Goal: Transaction & Acquisition: Purchase product/service

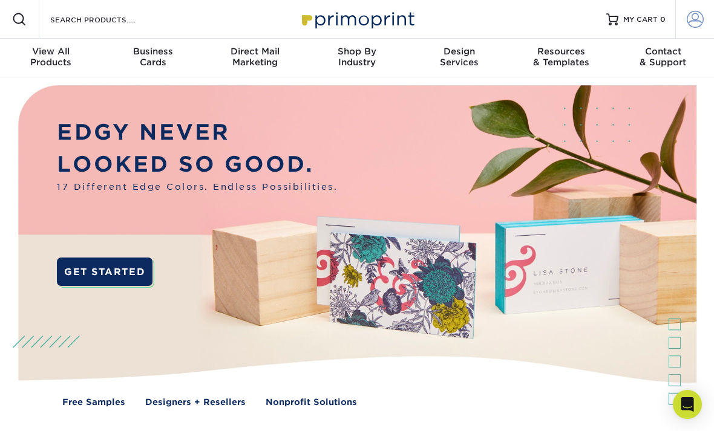
click at [690, 18] on span at bounding box center [695, 19] width 17 height 17
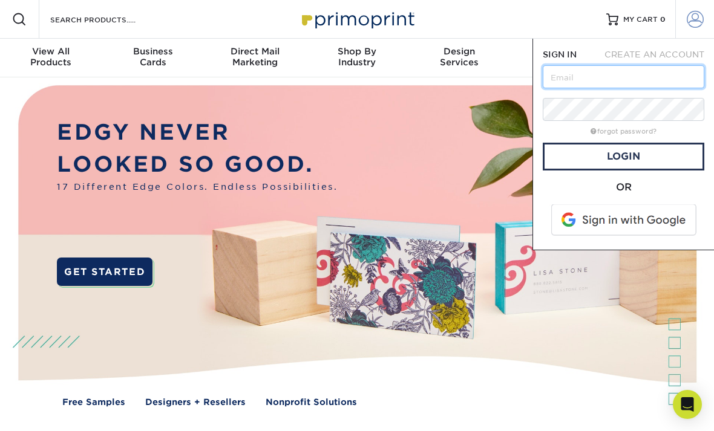
type input "toosweetantiques@gmail.com"
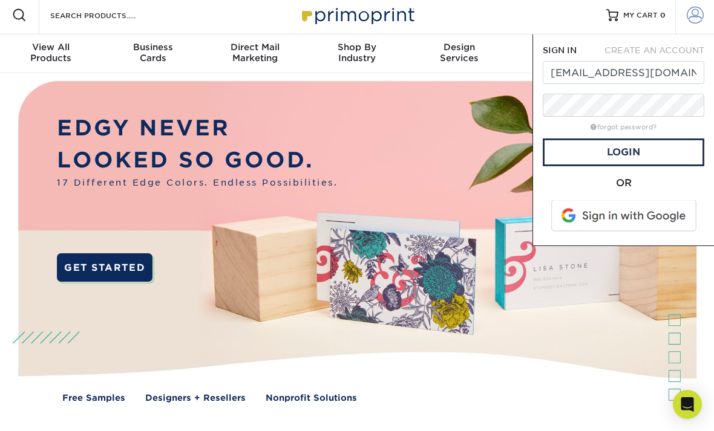
scroll to position [5, 0]
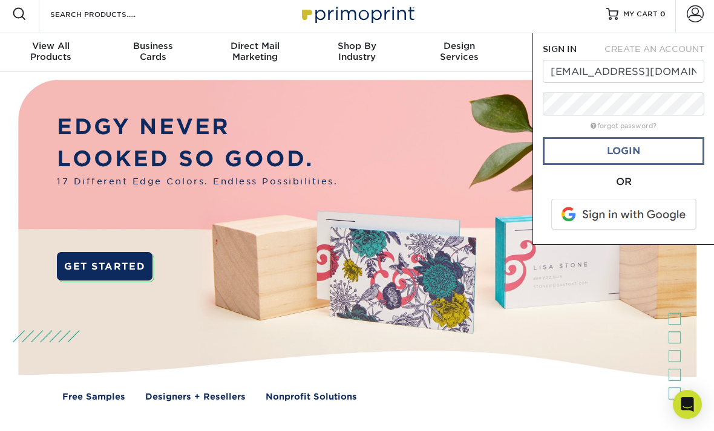
click at [666, 151] on link "Login" at bounding box center [624, 151] width 162 height 28
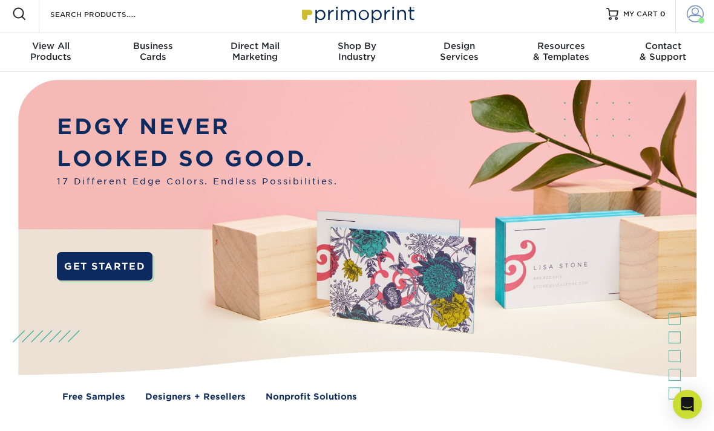
click at [692, 19] on span at bounding box center [695, 13] width 17 height 17
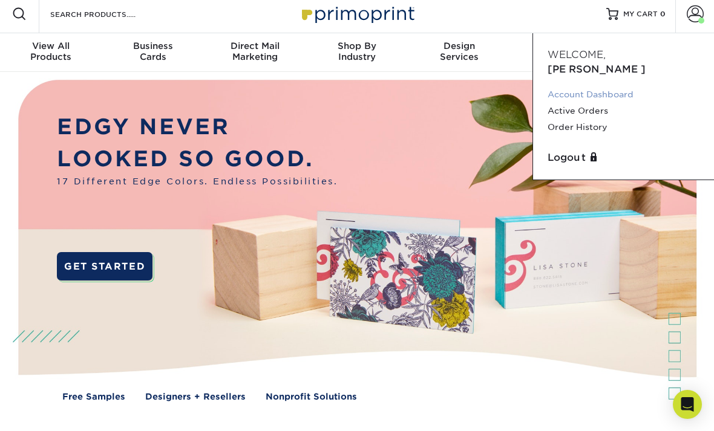
click at [620, 87] on link "Account Dashboard" at bounding box center [624, 95] width 152 height 16
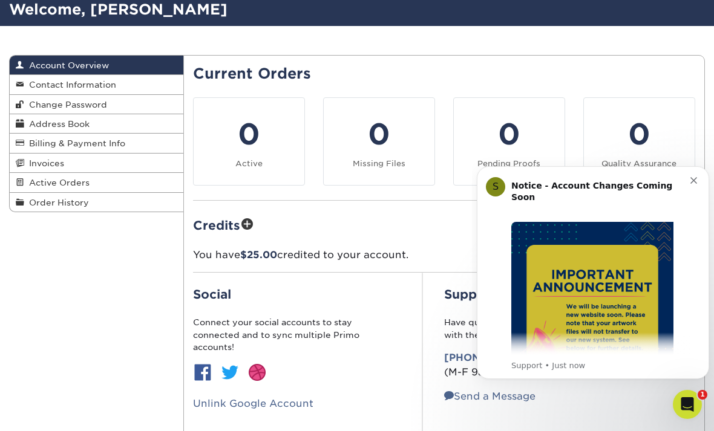
scroll to position [83, 0]
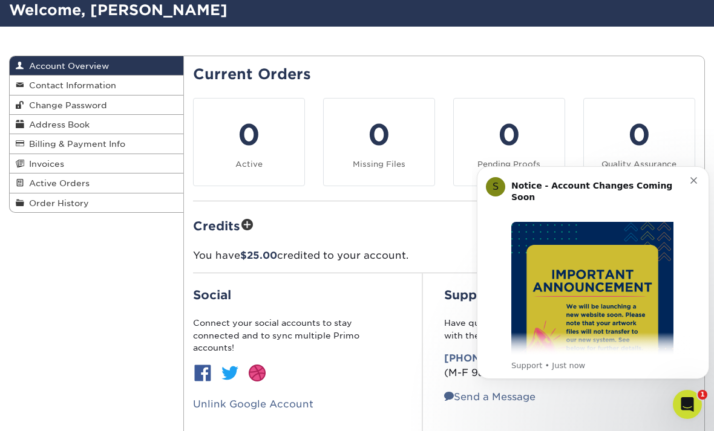
click at [692, 175] on button "Dismiss notification" at bounding box center [695, 179] width 10 height 10
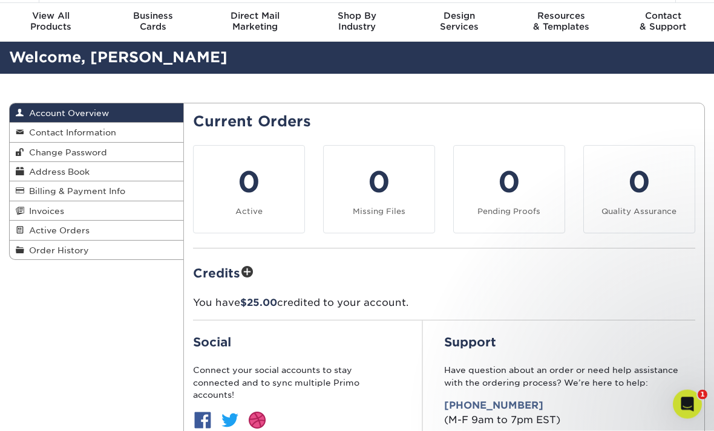
scroll to position [0, 0]
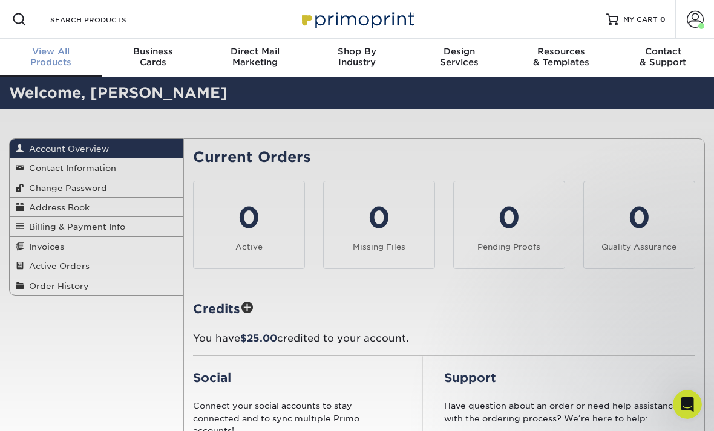
click at [61, 39] on link "View All Products" at bounding box center [51, 58] width 102 height 39
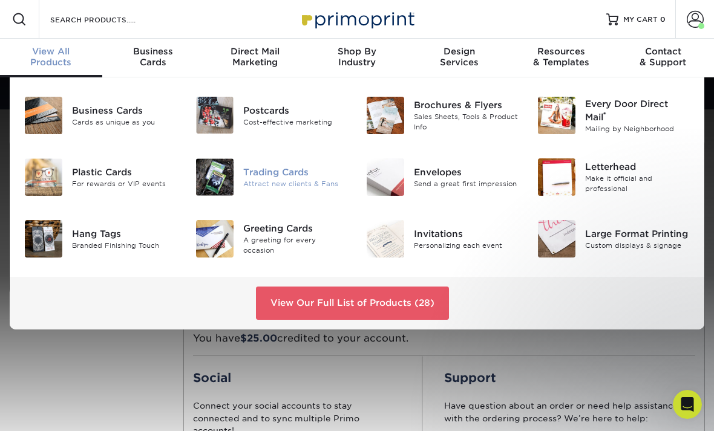
click at [294, 172] on div "Trading Cards" at bounding box center [295, 172] width 105 height 13
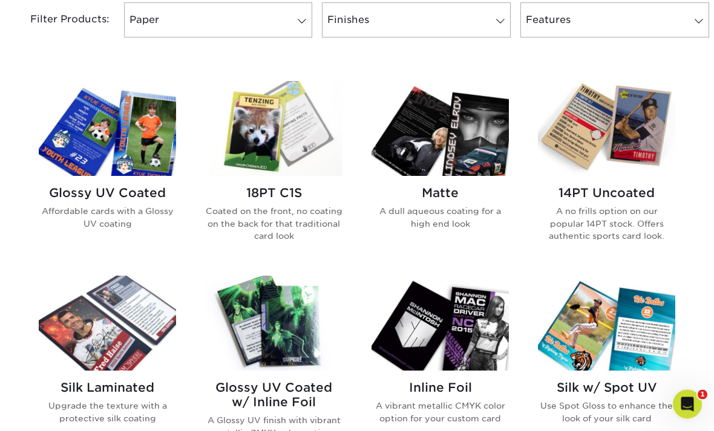
scroll to position [531, 0]
click at [304, 139] on img at bounding box center [273, 128] width 137 height 95
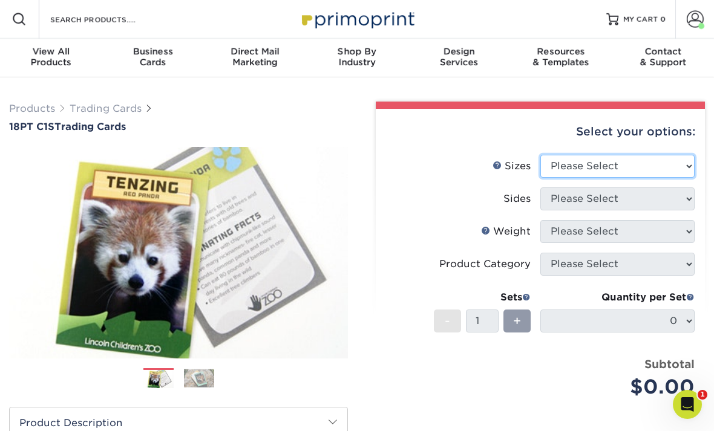
click at [632, 175] on select "Please Select 2.5" x 3.5"" at bounding box center [617, 166] width 154 height 23
select select "2.50x3.50"
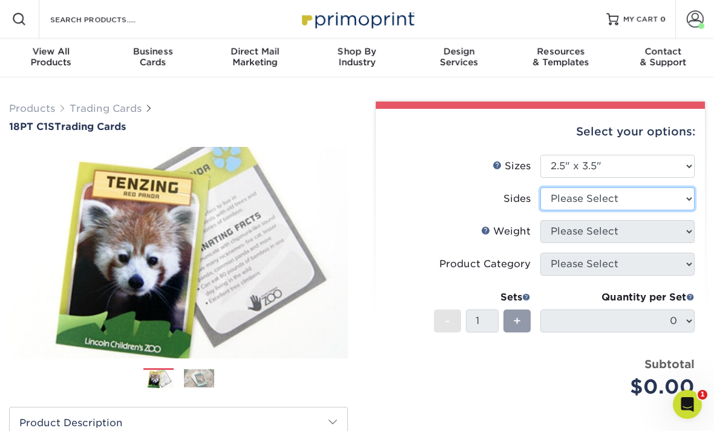
click at [622, 203] on select "Please Select Print Both Sides Print Front Only" at bounding box center [617, 199] width 154 height 23
click at [626, 201] on select "Please Select Print Both Sides Print Front Only" at bounding box center [617, 199] width 154 height 23
select select "13abbda7-1d64-4f25-8bb2-c179b224825d"
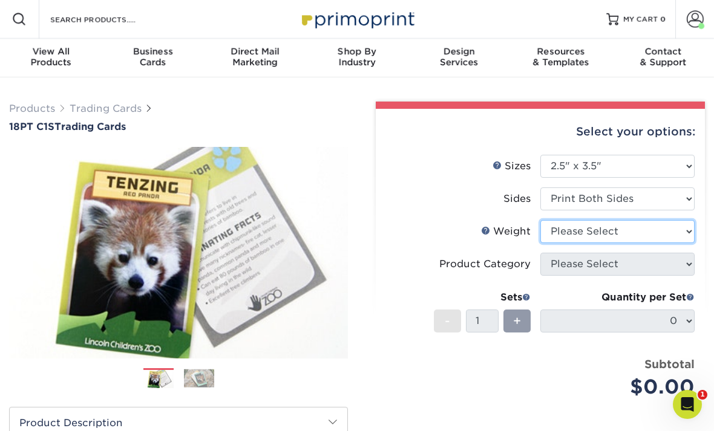
click at [619, 235] on select "Please Select 18PT C1S" at bounding box center [617, 231] width 154 height 23
select select "18PTC1S"
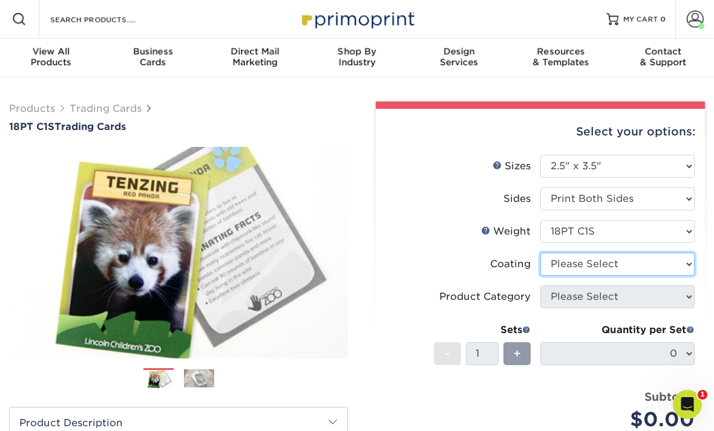
click at [622, 267] on select at bounding box center [617, 264] width 154 height 23
click at [617, 263] on select at bounding box center [617, 264] width 154 height 23
select select "1e8116af-acfc-44b1-83dc-8181aa338834"
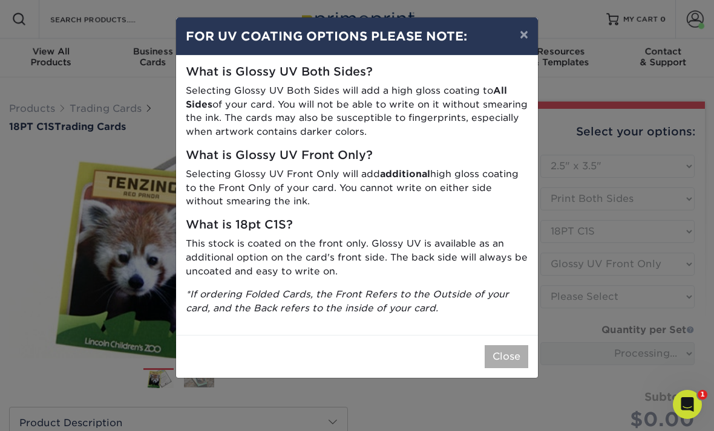
click at [502, 347] on button "Close" at bounding box center [507, 357] width 44 height 23
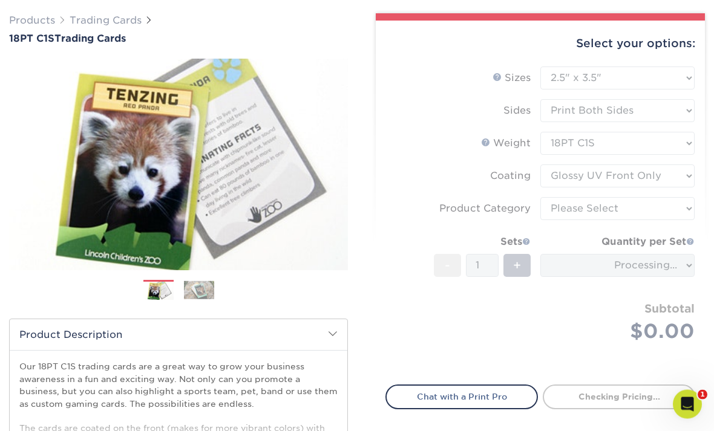
scroll to position [87, 0]
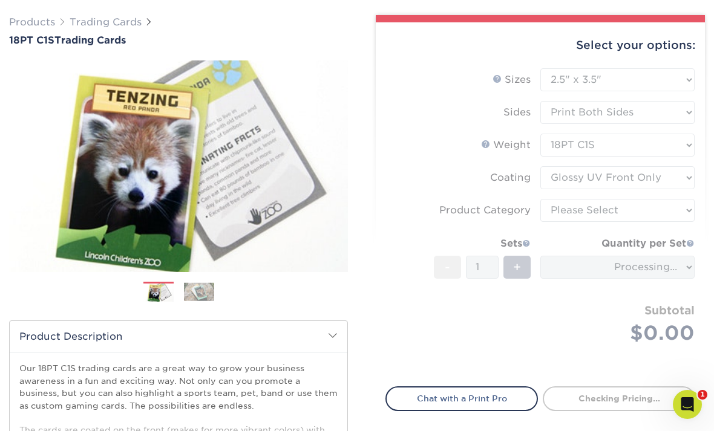
click at [659, 216] on form "Sizes Help Sizes Please Select 2.5" x 3.5" Sides Please Select 18PT C1S" at bounding box center [540, 220] width 310 height 304
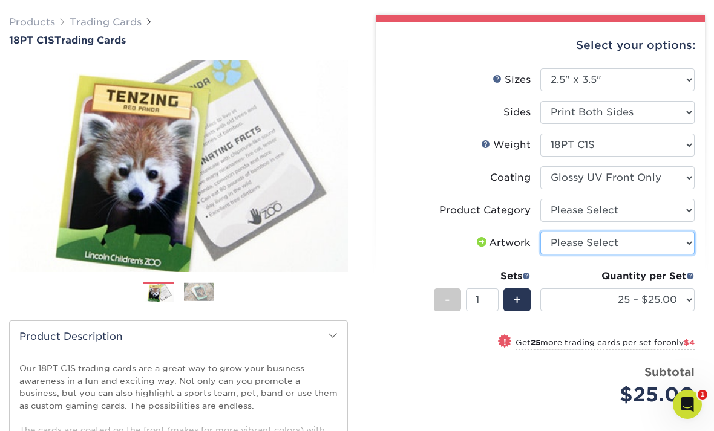
click at [660, 232] on select "Please Select I will upload files I need a design - $100" at bounding box center [617, 243] width 154 height 23
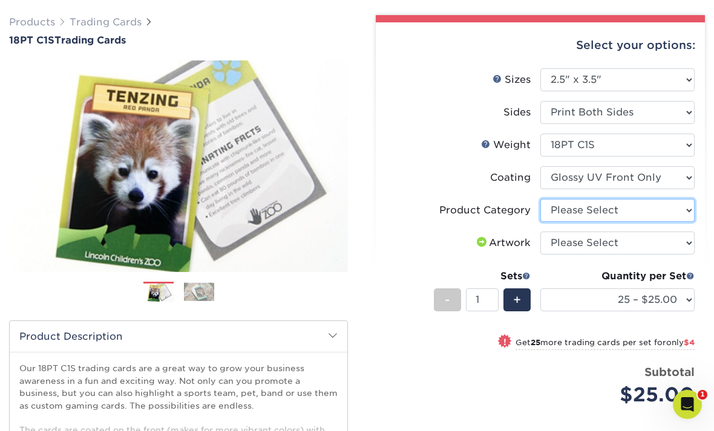
click at [632, 211] on select "Please Select Trading Cards" at bounding box center [617, 210] width 154 height 23
click at [661, 214] on select "Please Select Trading Cards" at bounding box center [617, 210] width 154 height 23
click at [649, 214] on select "Please Select Trading Cards" at bounding box center [617, 210] width 154 height 23
click at [641, 215] on select "Please Select Trading Cards" at bounding box center [617, 210] width 154 height 23
select select "c2f9bce9-36c2-409d-b101-c29d9d031e18"
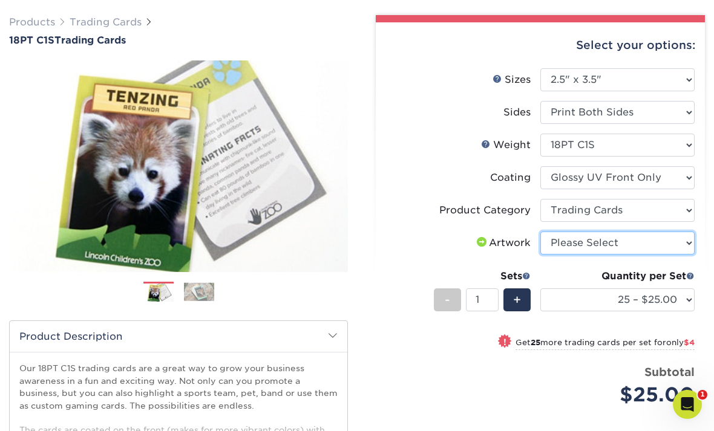
click at [629, 242] on select "Please Select I will upload files I need a design - $100" at bounding box center [617, 243] width 154 height 23
click at [629, 247] on select "Please Select I will upload files I need a design - $100" at bounding box center [617, 243] width 154 height 23
select select "upload"
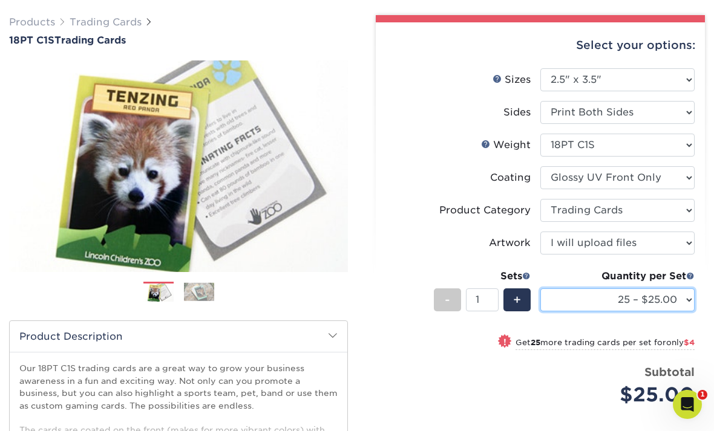
click at [671, 298] on select "25 – $25.00 50 – $29.00 75 – $37.00 100 – $41.00 250 – $48.00 500 – $58.00 1000…" at bounding box center [617, 300] width 154 height 23
select select "100 – $41.00"
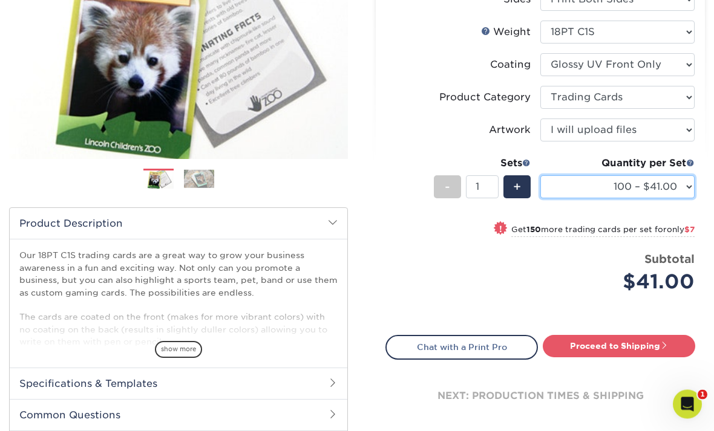
scroll to position [198, 0]
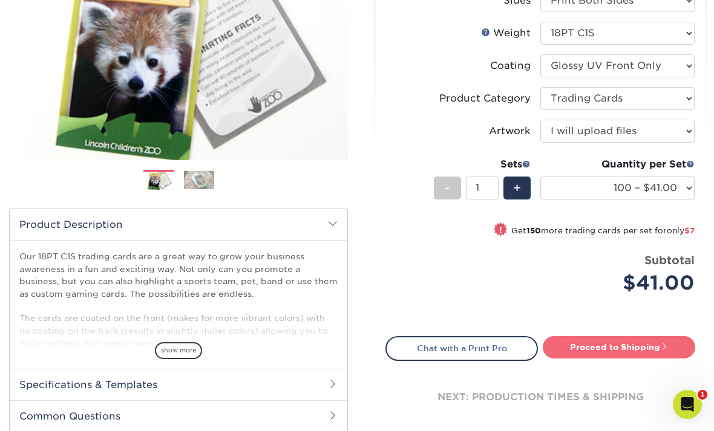
click at [627, 350] on link "Proceed to Shipping" at bounding box center [619, 347] width 152 height 22
type input "Set 1"
select select "112ffa23-9d02-4f11-8dd7-e63311db5207"
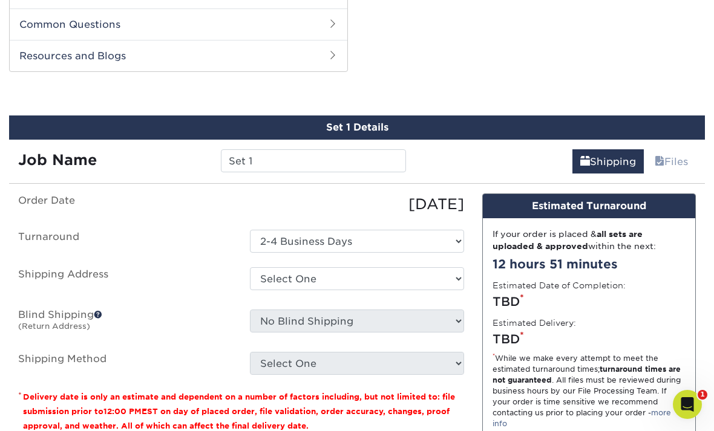
scroll to position [600, 0]
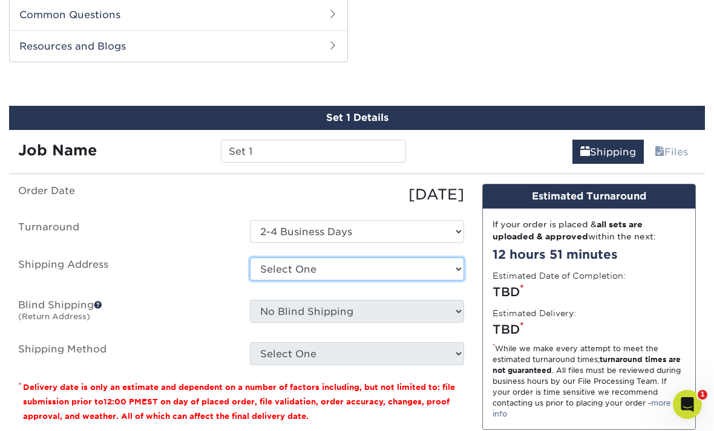
click at [375, 260] on select "Select One Swoggle Too Sweet Relic + Add New Address" at bounding box center [357, 269] width 214 height 23
select select "222790"
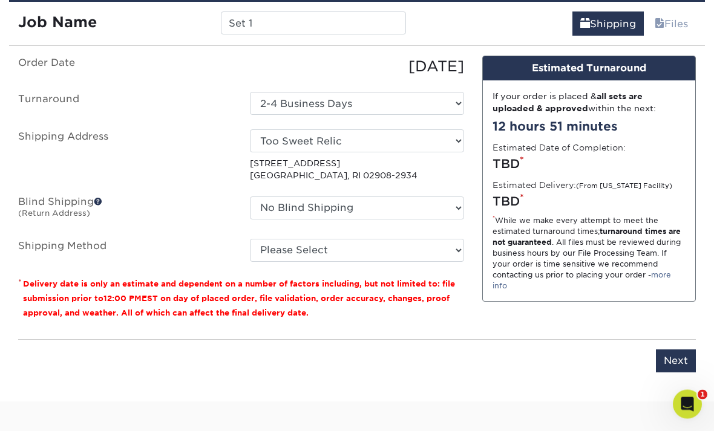
scroll to position [730, 0]
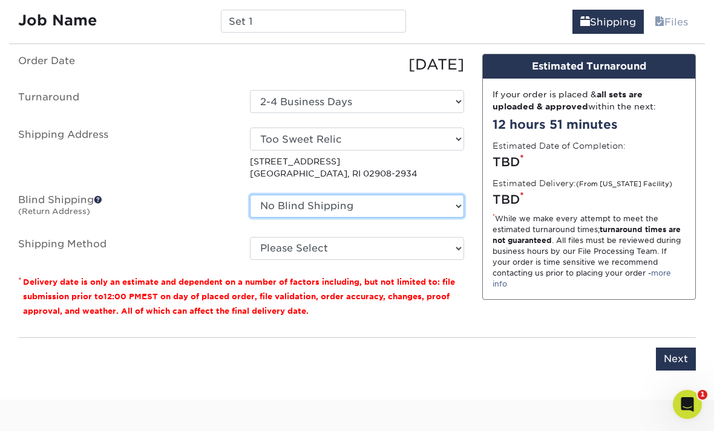
click at [431, 200] on select "No Blind Shipping Swoggle Too Sweet Relic + Add New Address" at bounding box center [357, 206] width 214 height 23
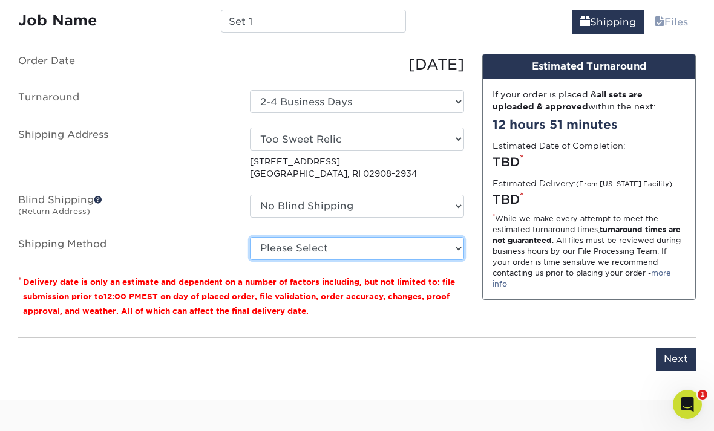
click at [430, 244] on select "Please Select 3 Day Shipping Service (+$17.82) Ground Shipping (+$18.03) 2 Day …" at bounding box center [357, 248] width 214 height 23
click at [424, 255] on select "Please Select 3 Day Shipping Service (+$17.82) Ground Shipping (+$18.03) 2 Day …" at bounding box center [357, 248] width 214 height 23
select select "02"
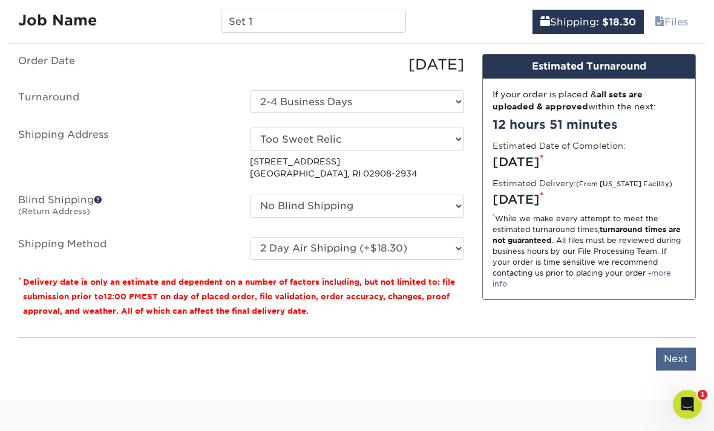
click at [681, 359] on input "Next" at bounding box center [676, 359] width 40 height 23
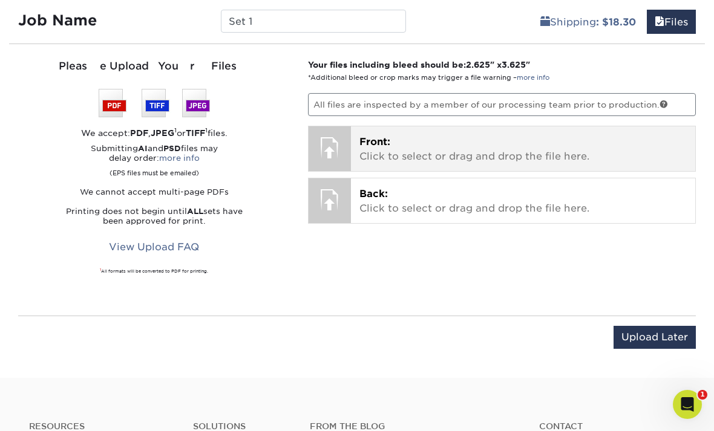
click at [529, 135] on p "Front: Click to select or drag and drop the file here." at bounding box center [522, 149] width 327 height 29
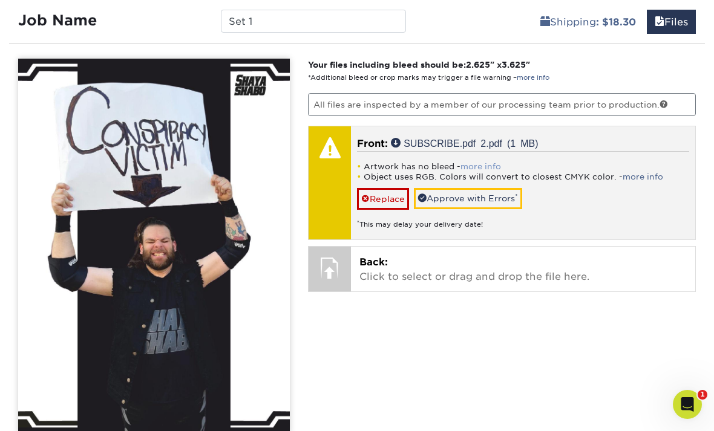
click at [487, 162] on link "more info" at bounding box center [480, 166] width 41 height 9
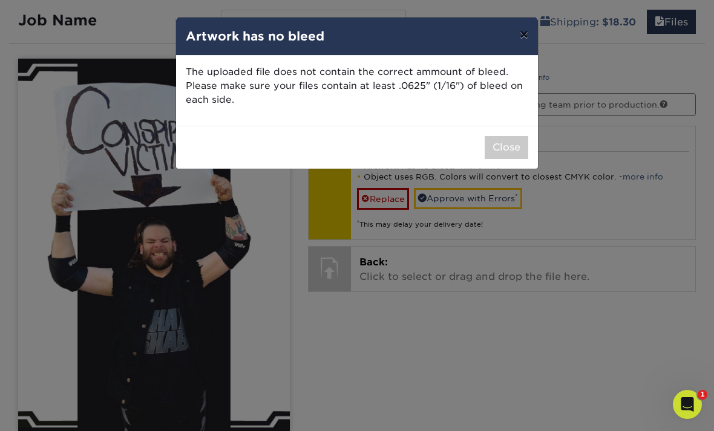
click at [523, 38] on button "×" at bounding box center [524, 35] width 28 height 34
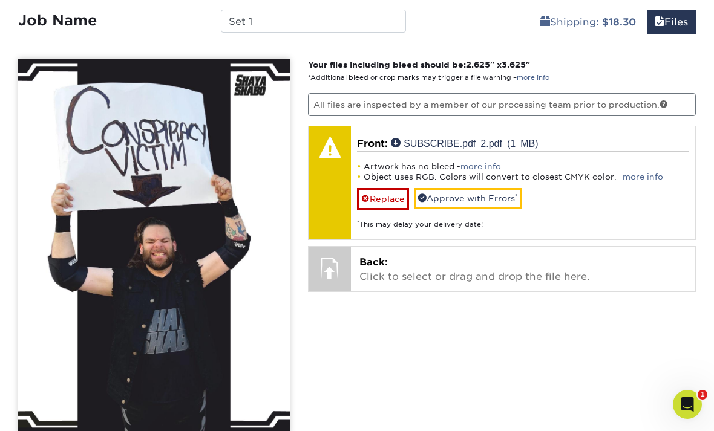
click at [487, 60] on span "2.625" at bounding box center [478, 65] width 24 height 10
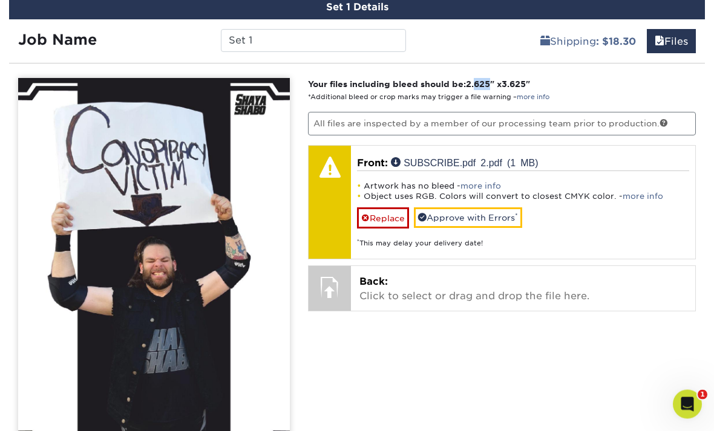
scroll to position [603, 0]
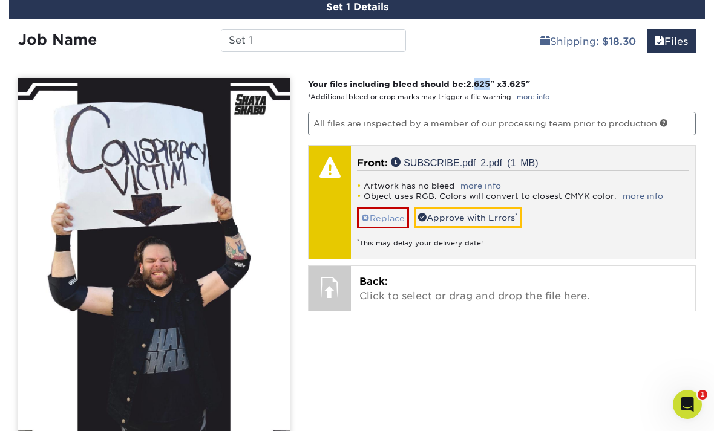
click at [388, 209] on link "Replace" at bounding box center [383, 218] width 52 height 21
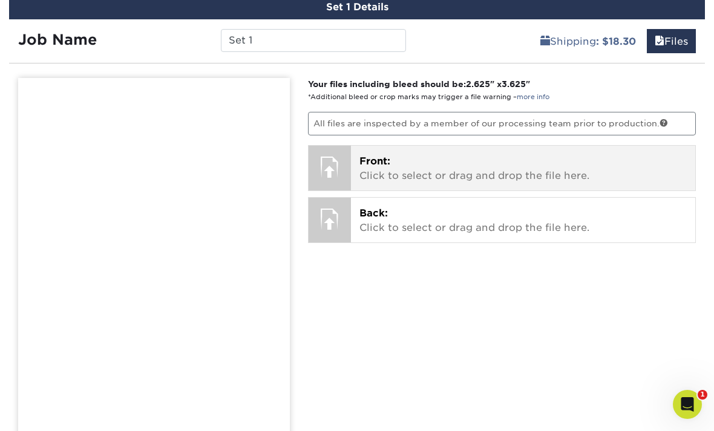
click at [450, 156] on p "Front: Click to select or drag and drop the file here." at bounding box center [522, 168] width 327 height 29
click at [389, 162] on span "Front:" at bounding box center [374, 161] width 31 height 11
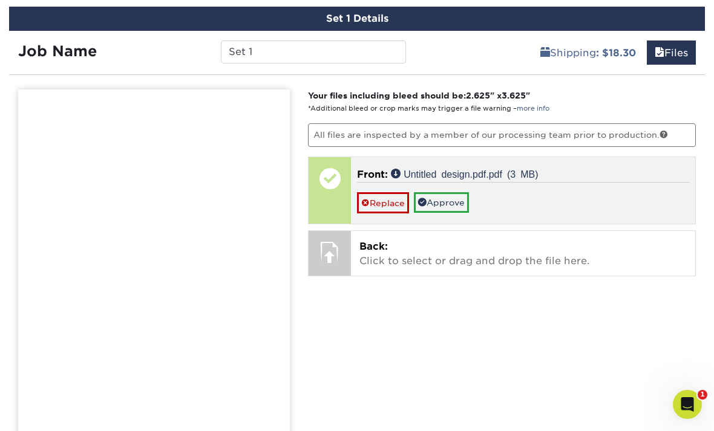
scroll to position [593, 0]
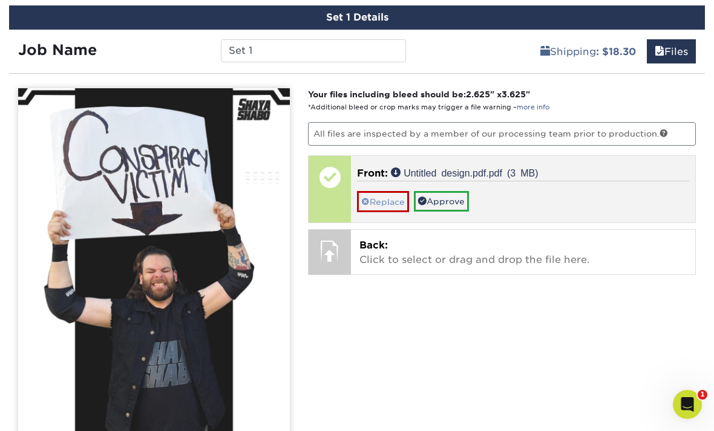
click at [396, 198] on link "Replace" at bounding box center [383, 201] width 52 height 21
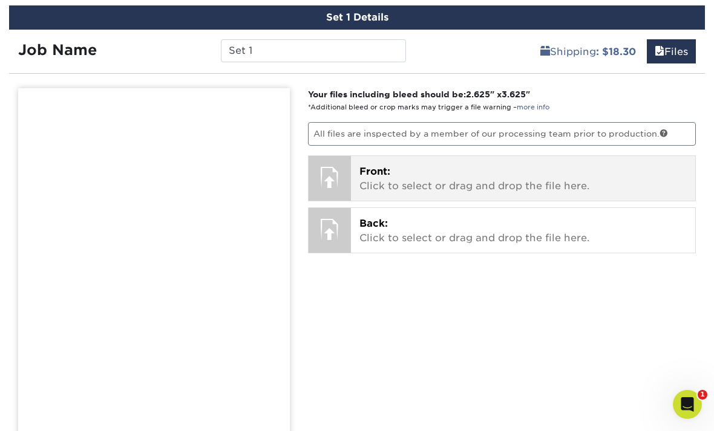
click at [428, 172] on p "Front: Click to select or drag and drop the file here." at bounding box center [522, 179] width 327 height 29
click at [394, 173] on p "Front: Click to select or drag and drop the file here." at bounding box center [522, 179] width 327 height 29
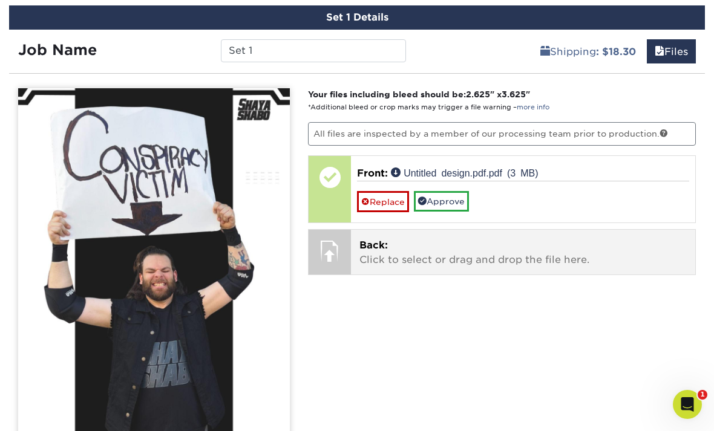
click at [446, 245] on p "Back: Click to select or drag and drop the file here." at bounding box center [522, 252] width 327 height 29
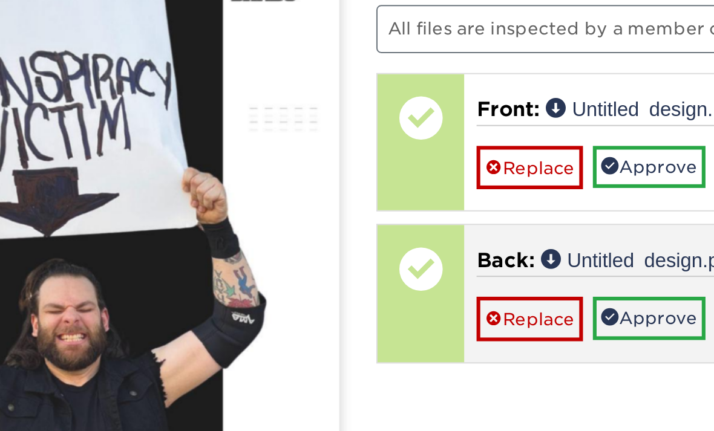
scroll to position [609, 0]
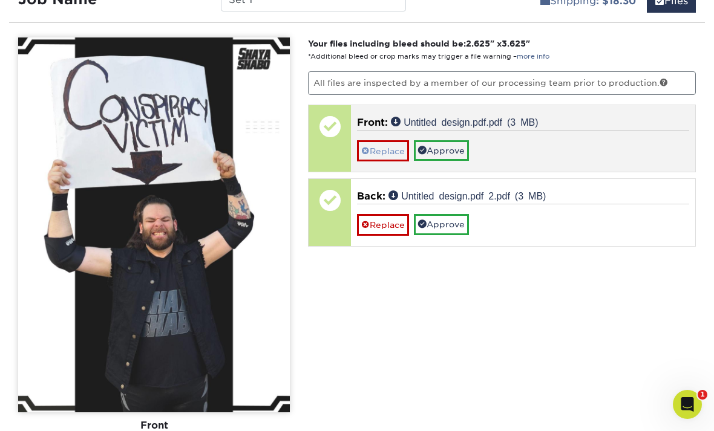
click at [390, 142] on link "Replace" at bounding box center [383, 150] width 52 height 21
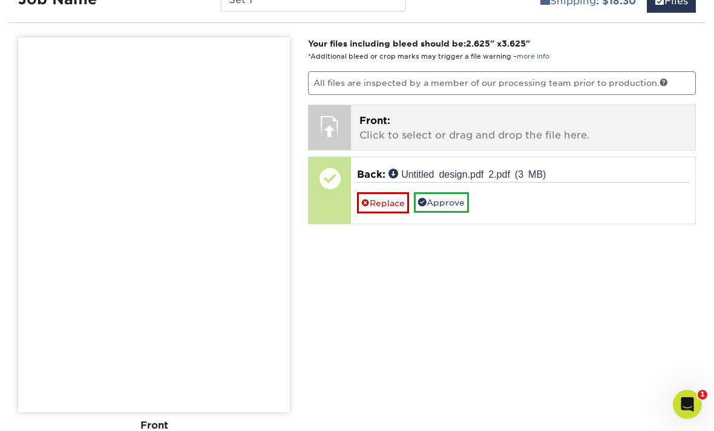
click at [450, 124] on p "Front: Click to select or drag and drop the file here." at bounding box center [522, 128] width 327 height 29
click at [424, 114] on p "Front: Click to select or drag and drop the file here." at bounding box center [522, 128] width 327 height 29
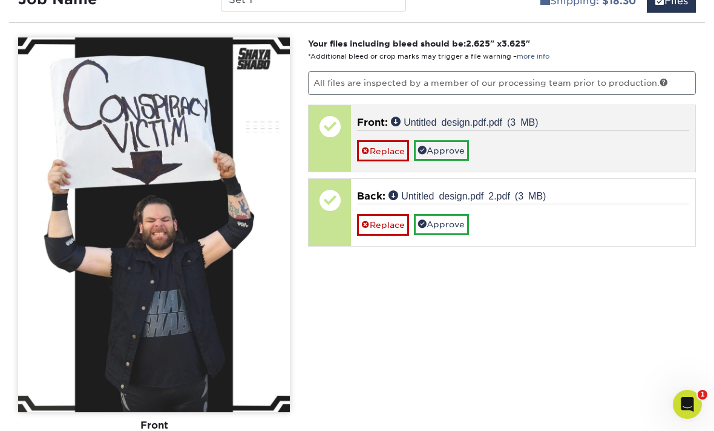
click at [387, 131] on div "Replace Approve" at bounding box center [523, 145] width 332 height 31
click at [384, 140] on link "Replace" at bounding box center [383, 150] width 52 height 21
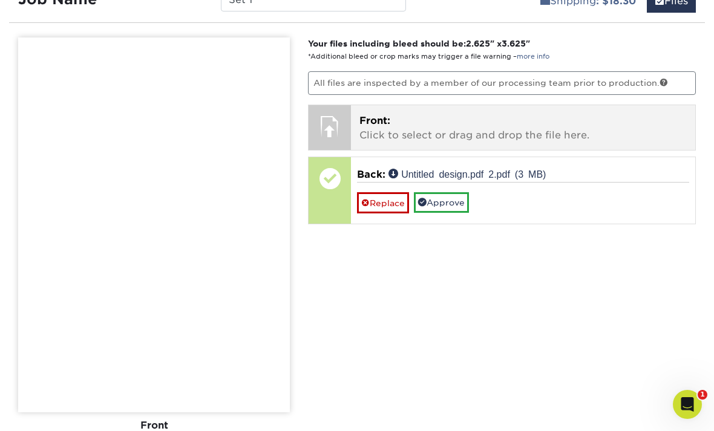
click at [497, 121] on p "Front: Click to select or drag and drop the file here." at bounding box center [522, 128] width 327 height 29
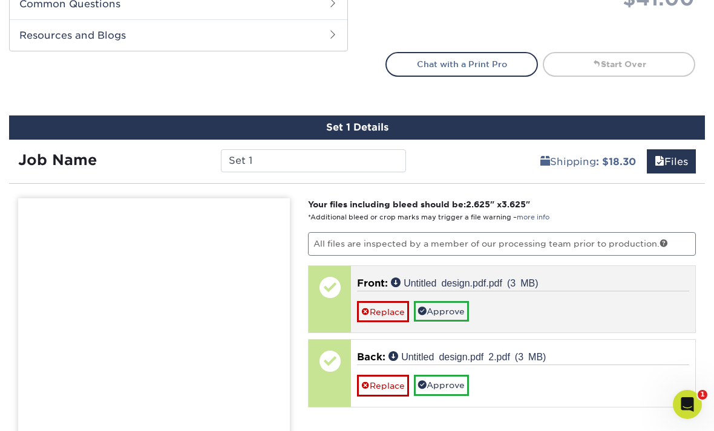
scroll to position [482, 0]
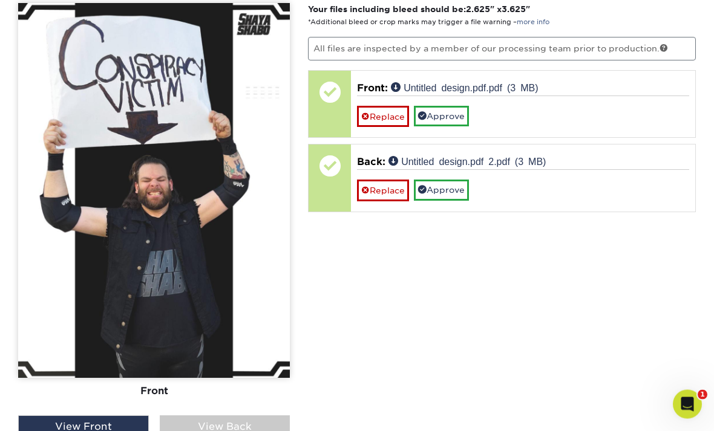
click at [231, 427] on div "View Back" at bounding box center [225, 427] width 131 height 23
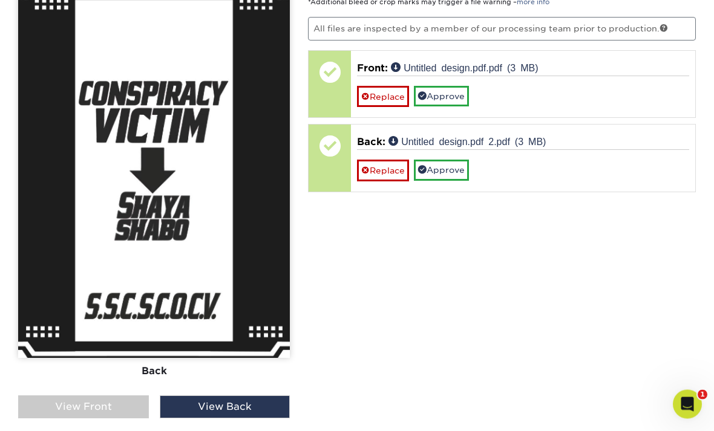
scroll to position [698, 0]
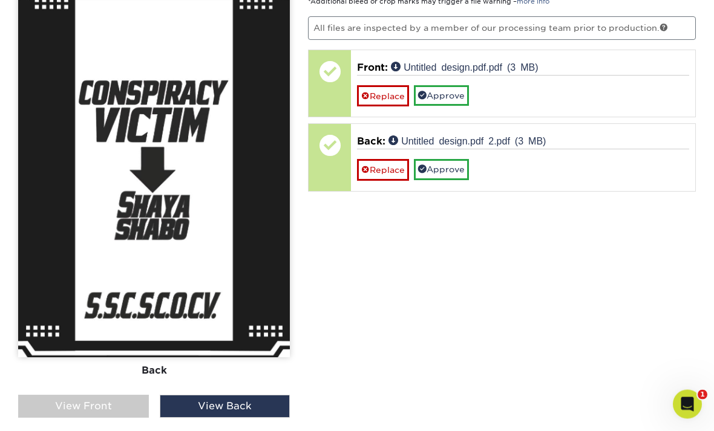
click at [134, 401] on div "View Front" at bounding box center [83, 407] width 131 height 23
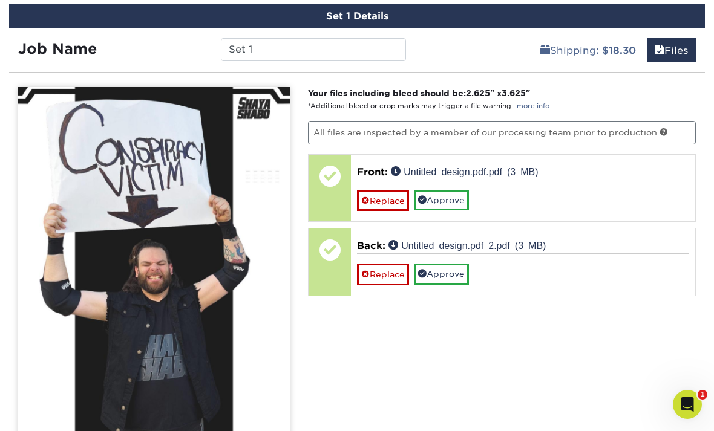
scroll to position [598, 0]
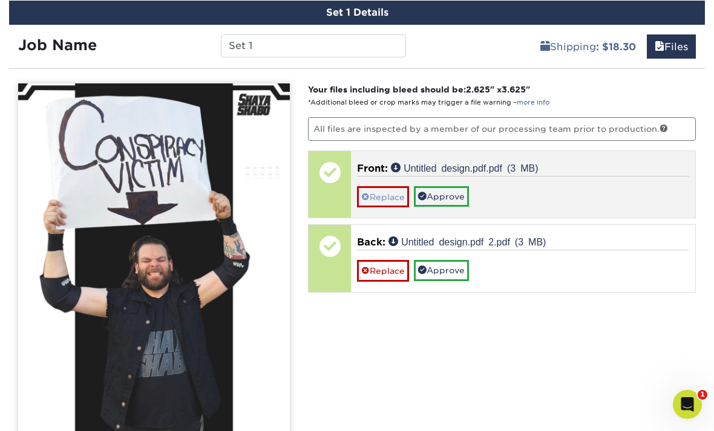
click at [393, 188] on link "Replace" at bounding box center [383, 196] width 52 height 21
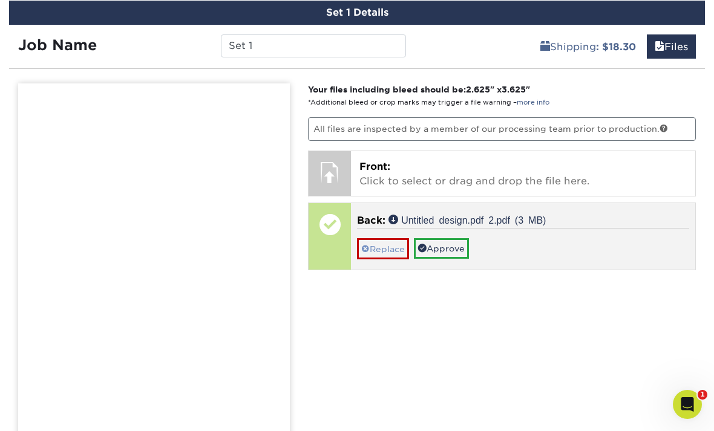
click at [389, 246] on link "Replace" at bounding box center [383, 248] width 52 height 21
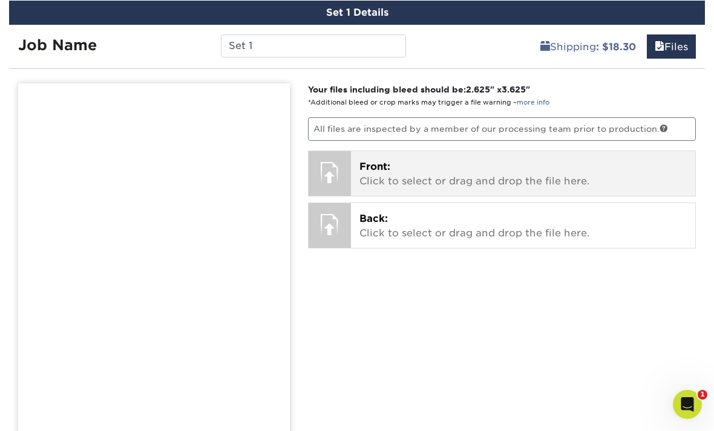
click at [404, 174] on p "Front: Click to select or drag and drop the file here." at bounding box center [522, 174] width 327 height 29
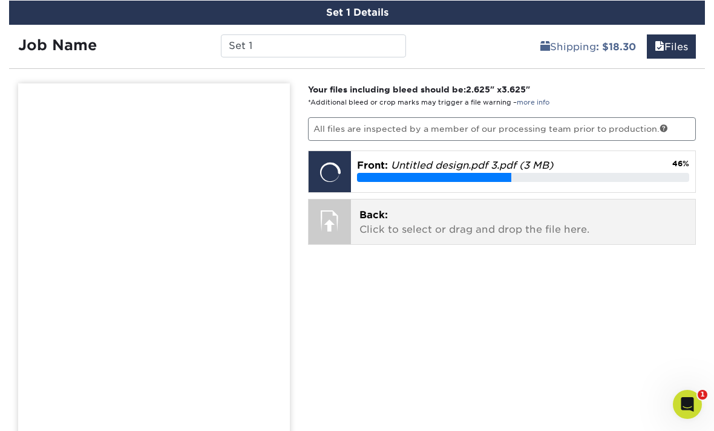
click at [463, 216] on p "Back: Click to select or drag and drop the file here." at bounding box center [522, 222] width 327 height 29
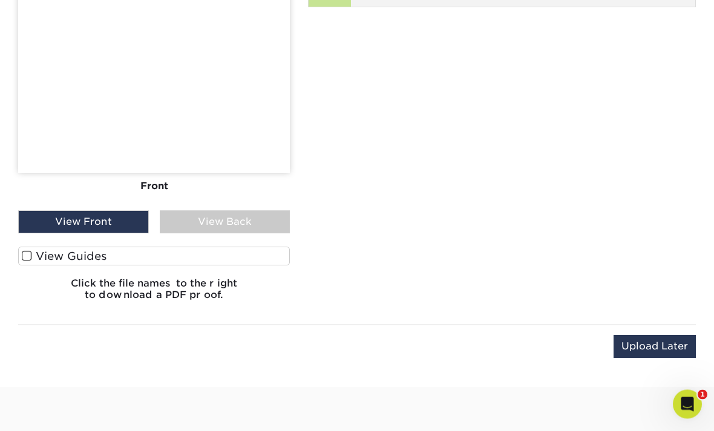
scroll to position [883, 0]
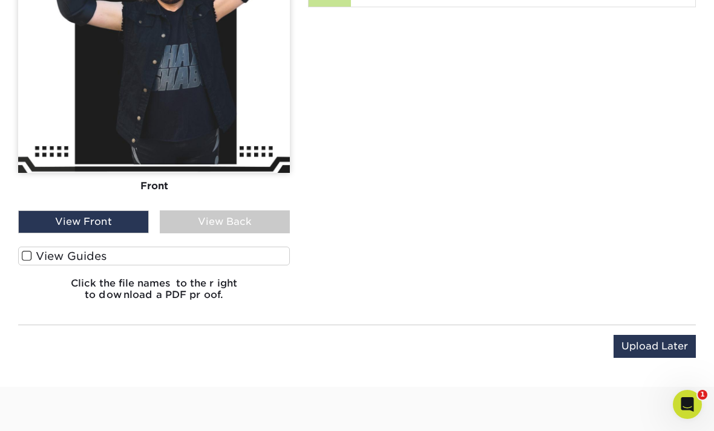
click at [76, 255] on label "View Guides" at bounding box center [154, 256] width 272 height 19
click at [0, 0] on input "View Guides" at bounding box center [0, 0] width 0 height 0
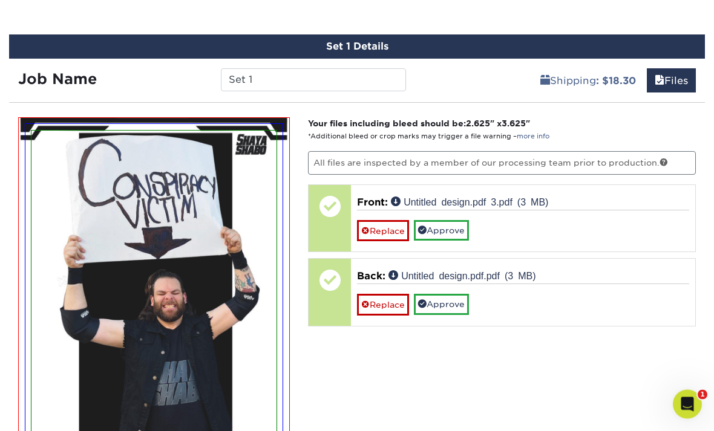
scroll to position [564, 0]
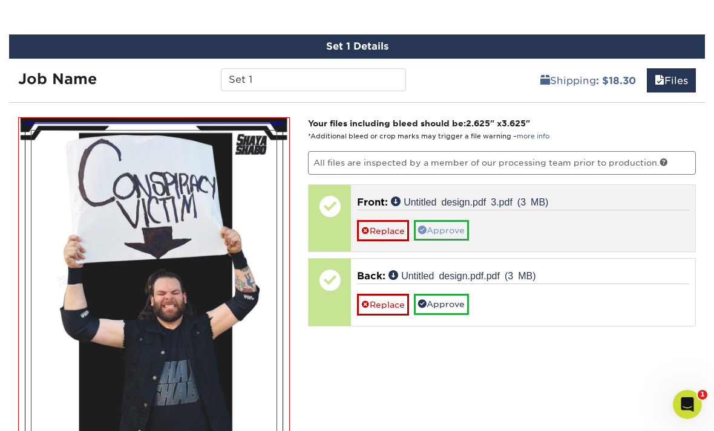
click at [457, 229] on link "Approve" at bounding box center [441, 230] width 55 height 21
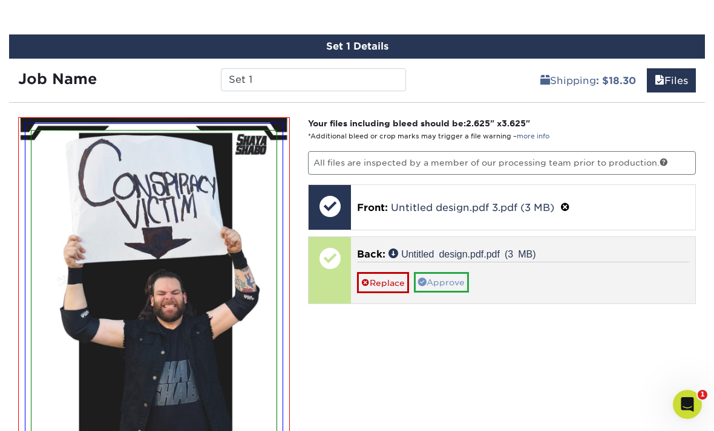
click at [459, 278] on link "Approve" at bounding box center [441, 282] width 55 height 21
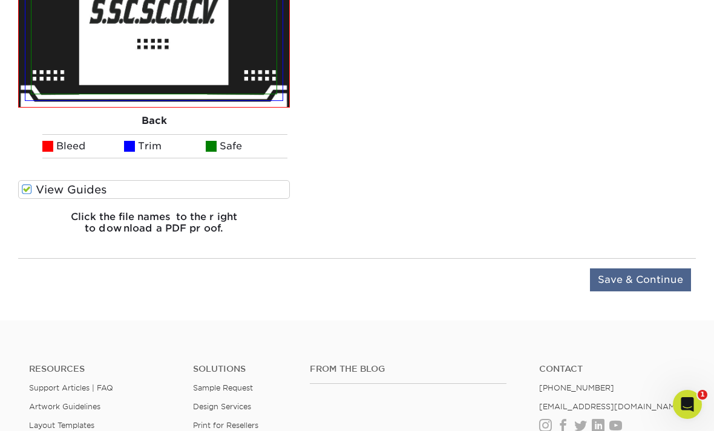
click at [655, 285] on input "Save & Continue" at bounding box center [640, 280] width 101 height 23
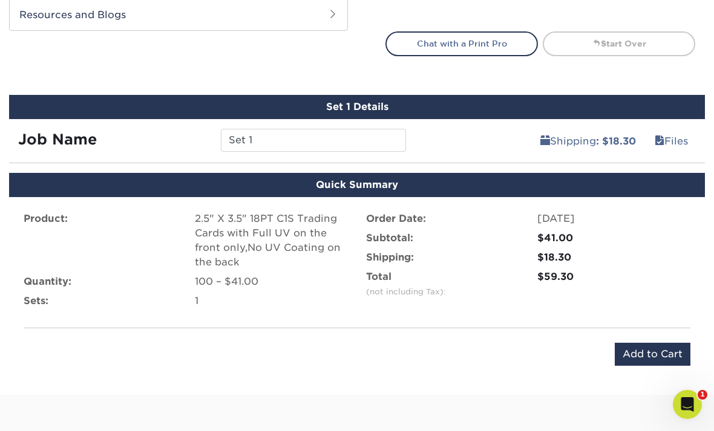
scroll to position [503, 0]
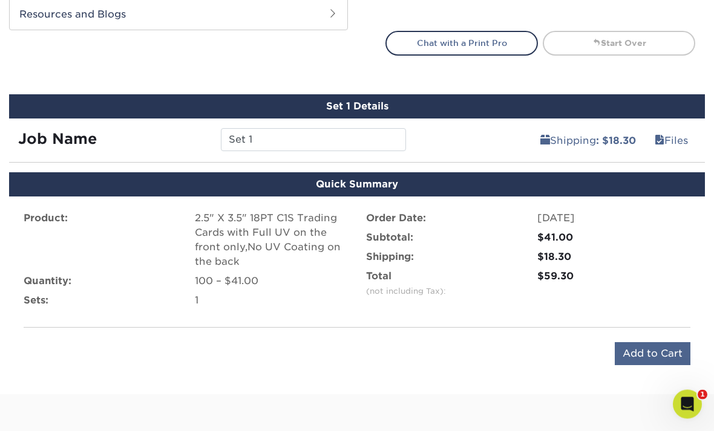
click at [649, 347] on input "Add to Cart" at bounding box center [653, 354] width 76 height 23
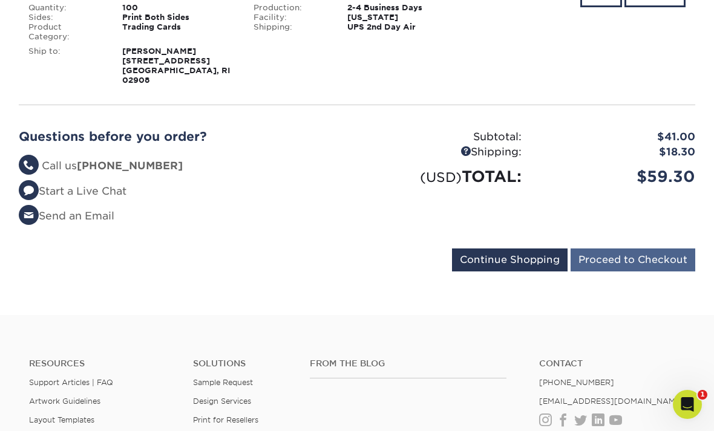
click at [649, 249] on input "Proceed to Checkout" at bounding box center [633, 260] width 125 height 23
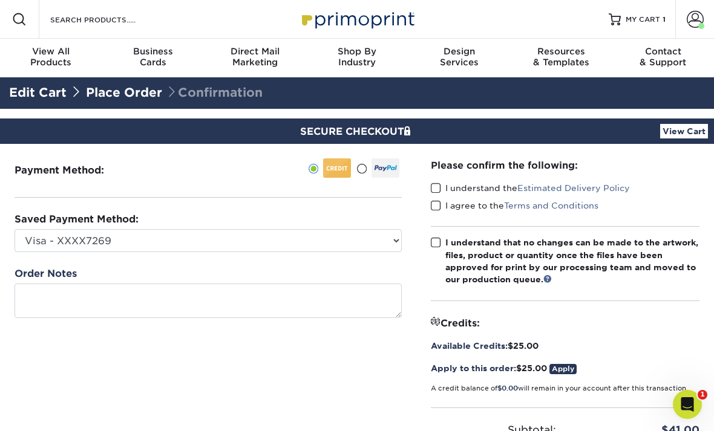
scroll to position [45, 0]
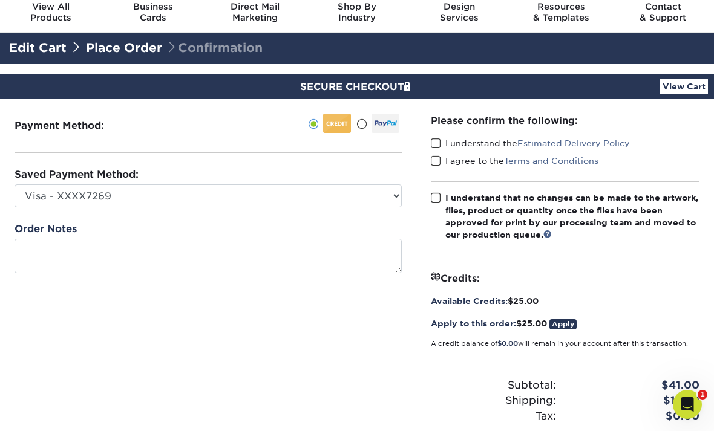
click at [567, 319] on link "Apply" at bounding box center [562, 324] width 27 height 10
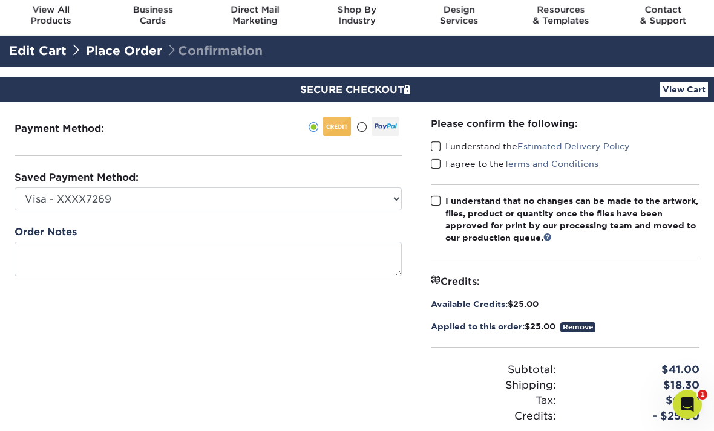
click at [374, 127] on div at bounding box center [386, 126] width 28 height 19
click at [0, 0] on input "radio" at bounding box center [0, 0] width 0 height 0
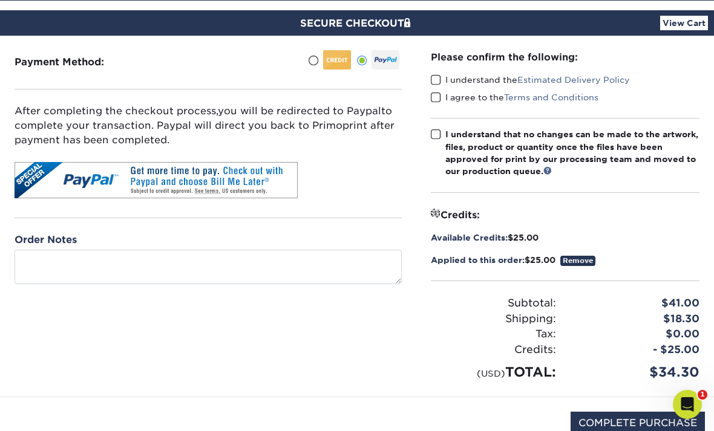
scroll to position [186, 0]
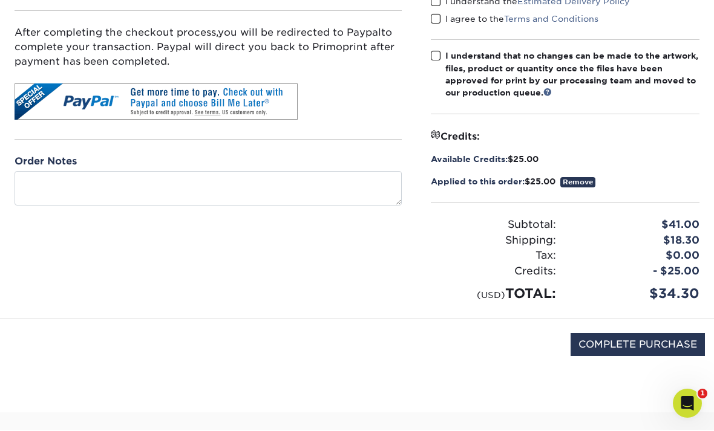
click at [660, 269] on div "- $25.00" at bounding box center [636, 273] width 143 height 16
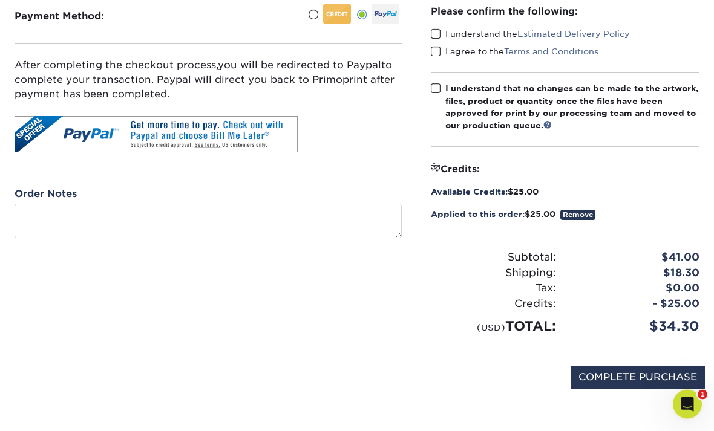
scroll to position [154, 0]
click at [439, 31] on span at bounding box center [436, 33] width 10 height 11
click at [0, 0] on input "I understand the Estimated Delivery Policy" at bounding box center [0, 0] width 0 height 0
click at [437, 52] on span at bounding box center [436, 51] width 10 height 11
click at [0, 0] on input "I agree to the Terms and Conditions" at bounding box center [0, 0] width 0 height 0
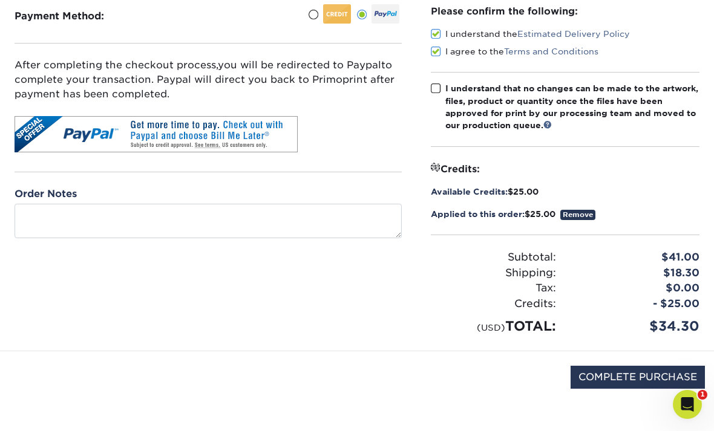
click at [437, 88] on span at bounding box center [436, 88] width 10 height 11
click at [0, 0] on input "I understand that no changes can be made to the artwork, files, product or quan…" at bounding box center [0, 0] width 0 height 0
click at [646, 375] on input "COMPLETE PURCHASE" at bounding box center [638, 377] width 134 height 23
type input "PROCESSING, PLEASE WAIT..."
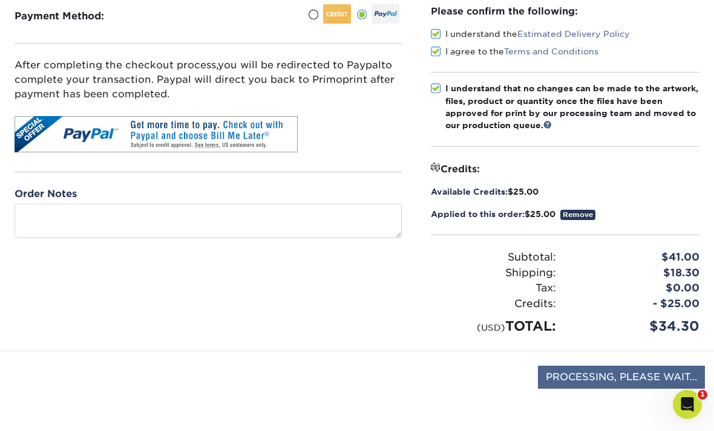
scroll to position [193, 0]
